Goal: Book appointment/travel/reservation

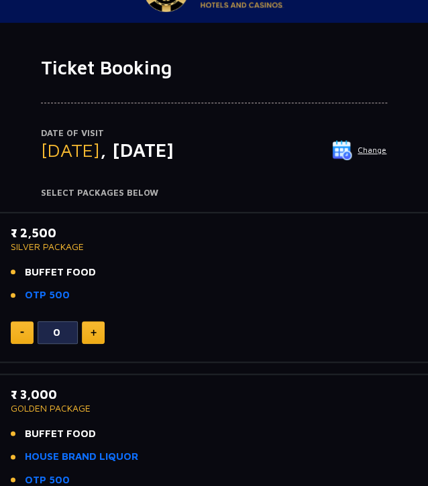
scroll to position [32, 0]
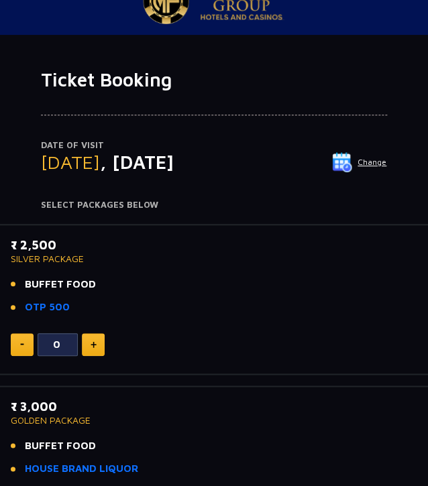
click at [97, 346] on button at bounding box center [93, 344] width 23 height 23
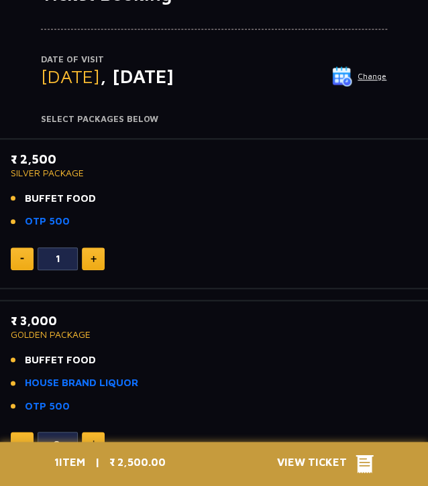
scroll to position [300, 0]
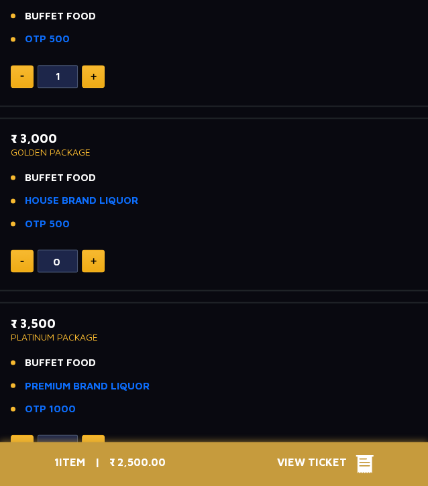
click at [328, 465] on span "View Ticket" at bounding box center [316, 464] width 78 height 20
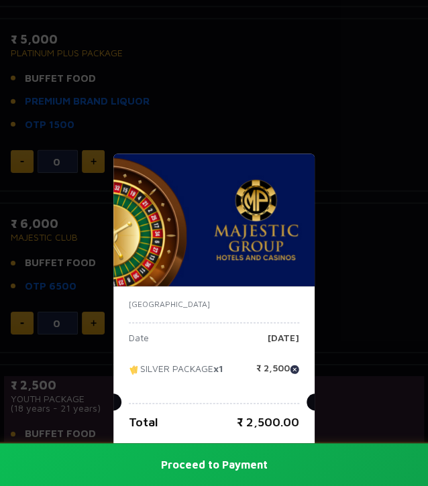
scroll to position [903, 0]
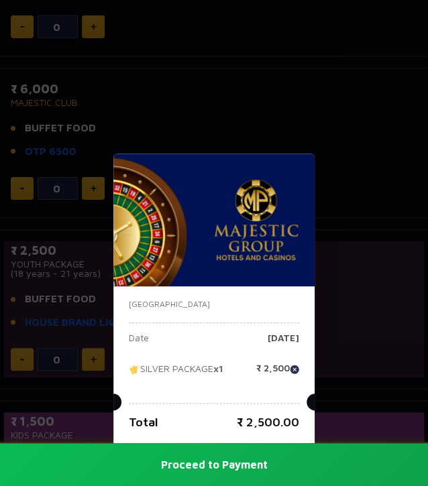
click at [296, 367] on img at bounding box center [294, 369] width 9 height 9
type input "0"
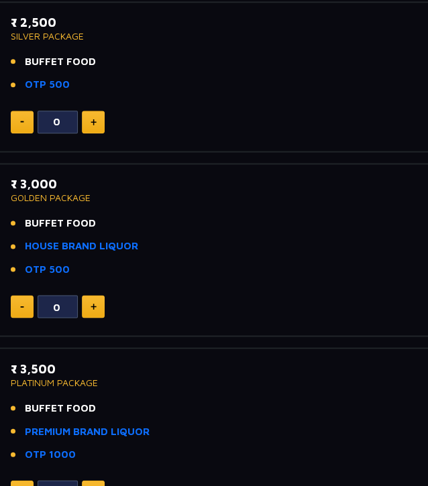
scroll to position [268, 0]
